Goal: Use online tool/utility: Utilize a website feature to perform a specific function

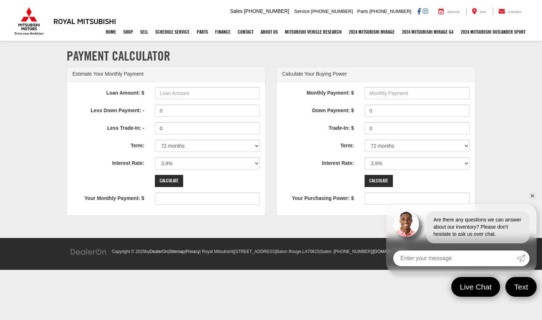
click at [532, 193] on link "✕" at bounding box center [532, 196] width 9 height 9
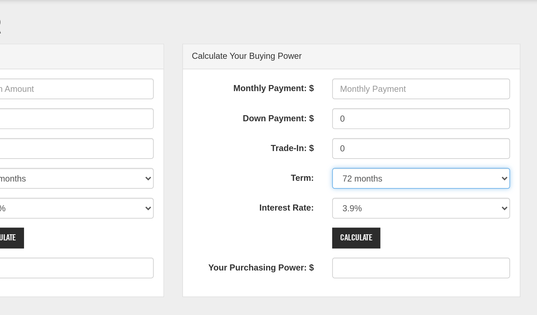
select select "36"
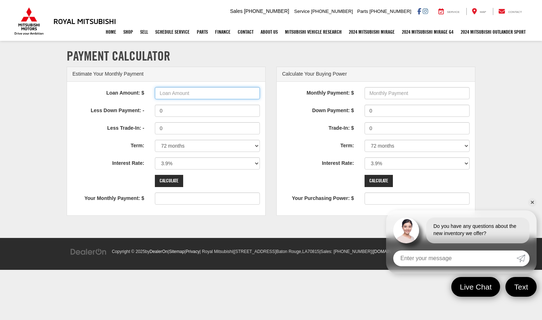
click at [176, 93] on input "Loan Amount: $" at bounding box center [207, 93] width 105 height 12
type input "201,962.5"
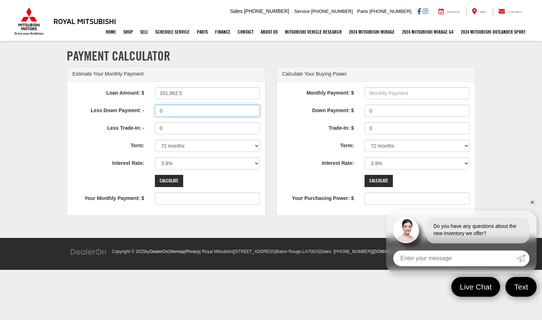
click at [199, 110] on input "0" at bounding box center [207, 111] width 105 height 12
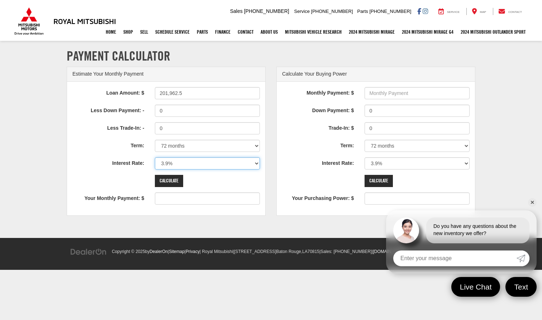
select select "0"
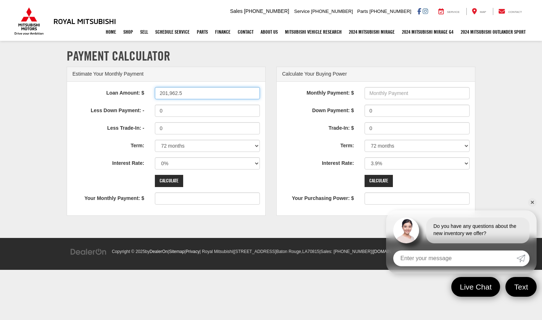
click at [201, 94] on input "201,962.5" at bounding box center [207, 93] width 105 height 12
type input "201,962"
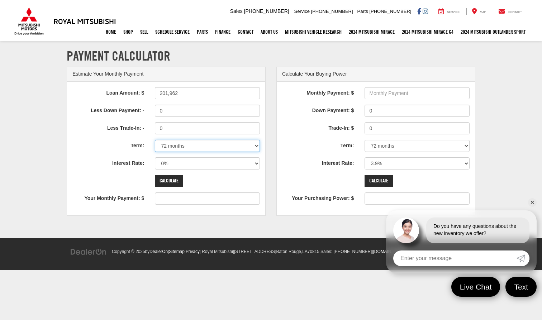
select select "36"
click at [210, 94] on input "201,962" at bounding box center [207, 93] width 105 height 12
click at [176, 83] on div "Loan Amount: $ 201,962 Less Down Payment: - 0 Less Trade-In: - 0 Term: 12 month…" at bounding box center [166, 149] width 198 height 134
click at [181, 92] on input "201,962" at bounding box center [207, 93] width 105 height 12
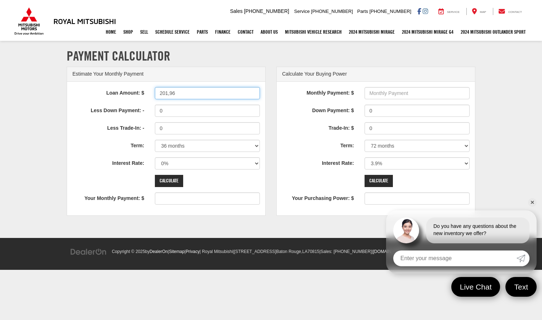
type input "201,962"
click at [172, 187] on div "Loan Amount: $ 201,962 Less Down Payment: - 0 Less Trade-In: - 0 Term: 12 month…" at bounding box center [166, 149] width 198 height 134
click at [170, 180] on input "Calculate" at bounding box center [169, 181] width 28 height 12
click at [200, 113] on input "0" at bounding box center [207, 111] width 105 height 12
click at [304, 119] on div "Monthly Payment: $ Down Payment: $ 0 Trade-In: $ 0 Term: 12 months 24 months 36…" at bounding box center [376, 149] width 198 height 134
